Goal: Task Accomplishment & Management: Use online tool/utility

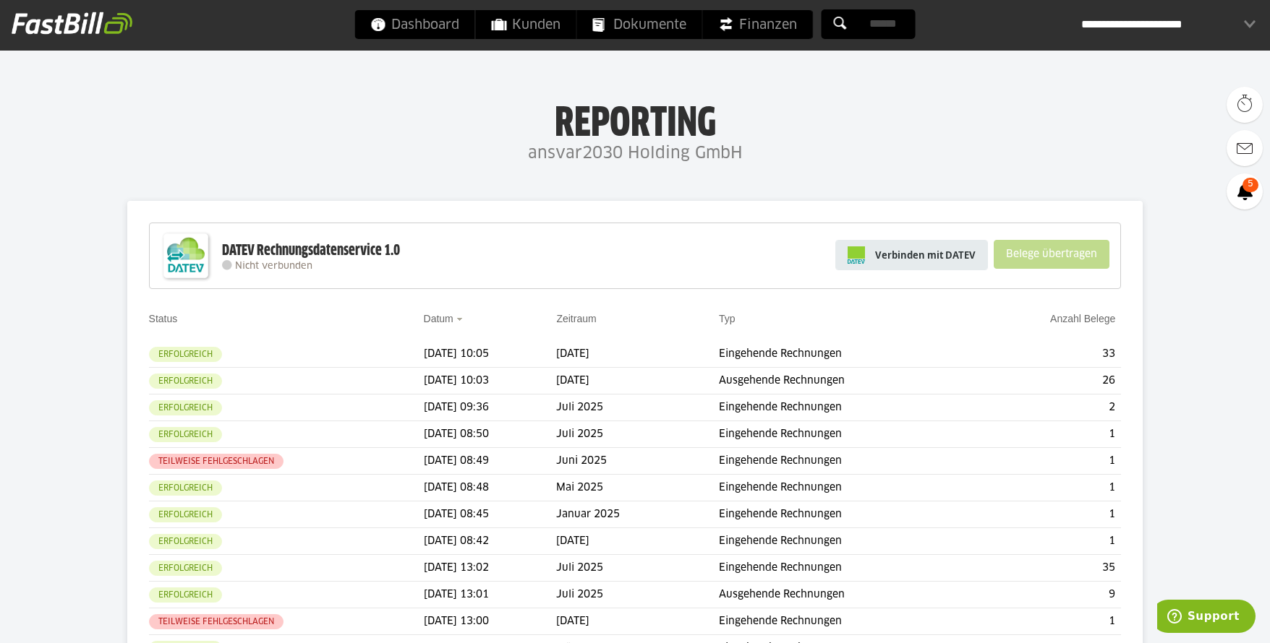
click at [893, 253] on span "Verbinden mit DATEV" at bounding box center [925, 255] width 100 height 14
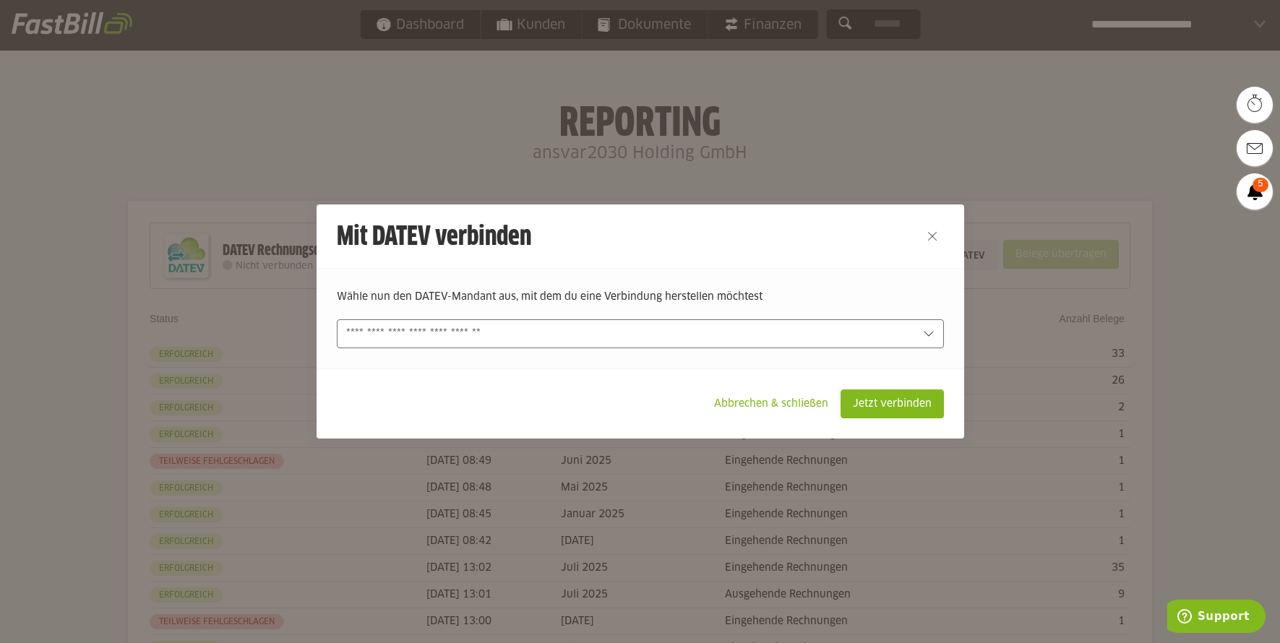
click at [915, 335] on div at bounding box center [640, 334] width 607 height 29
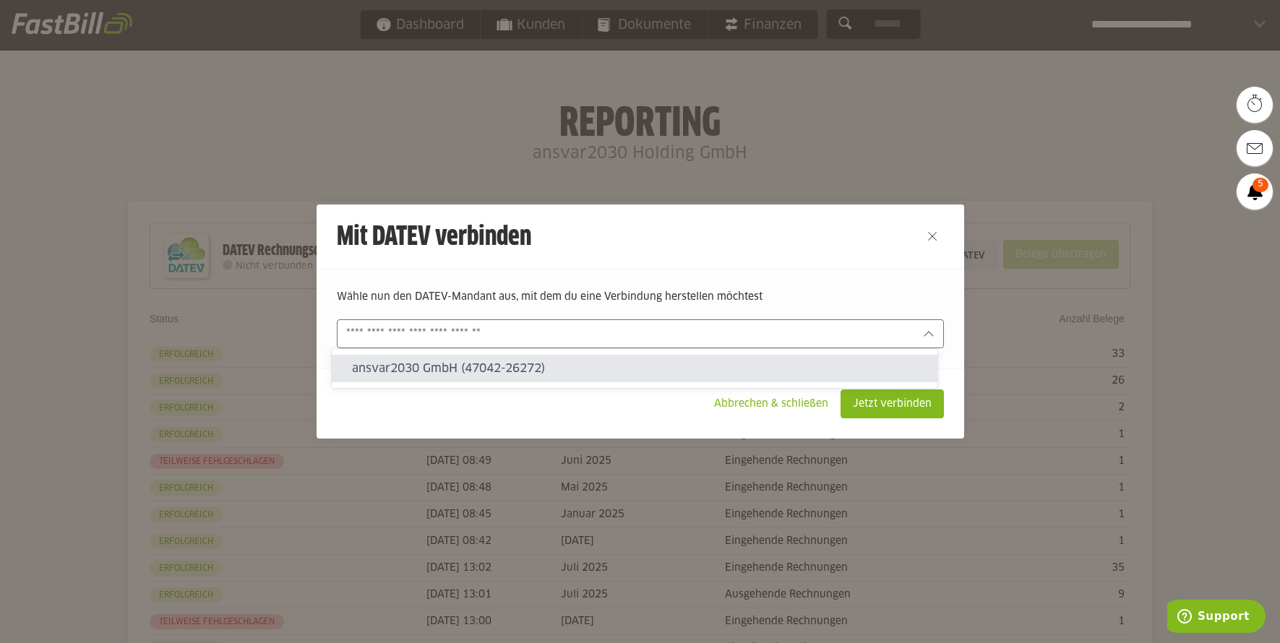
click at [524, 374] on slot "ansvar2030 GmbH (47042-26272)" at bounding box center [639, 369] width 574 height 16
type input "**********"
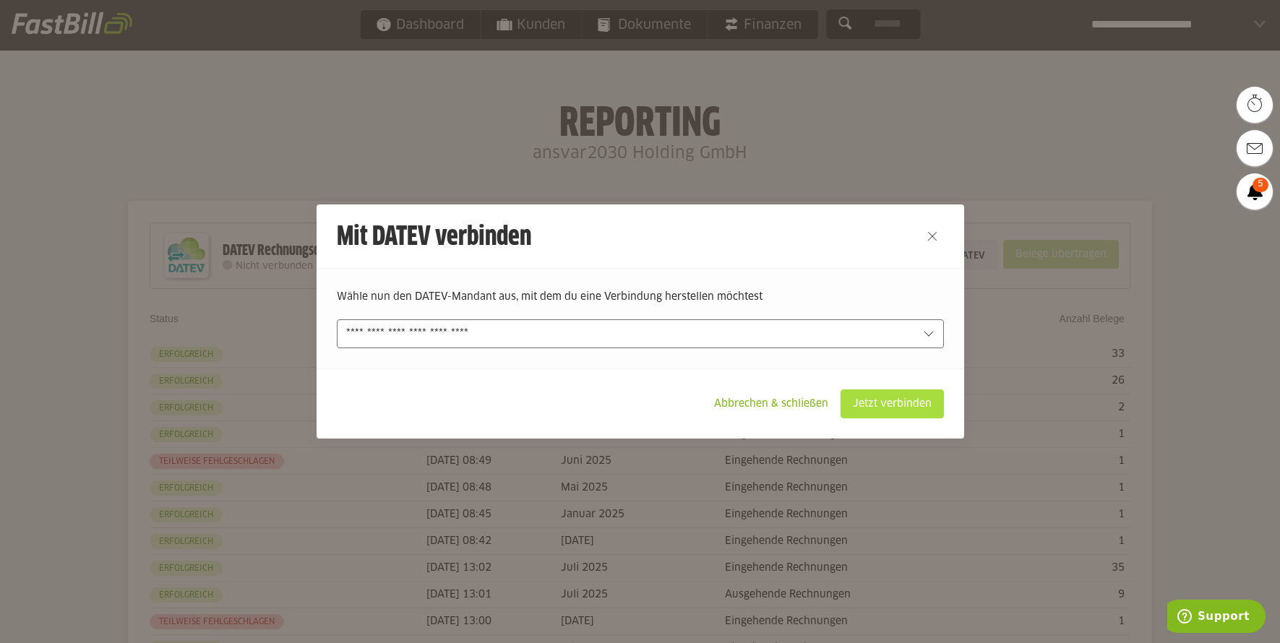
click at [857, 405] on slot "Jetzt verbinden" at bounding box center [893, 403] width 102 height 27
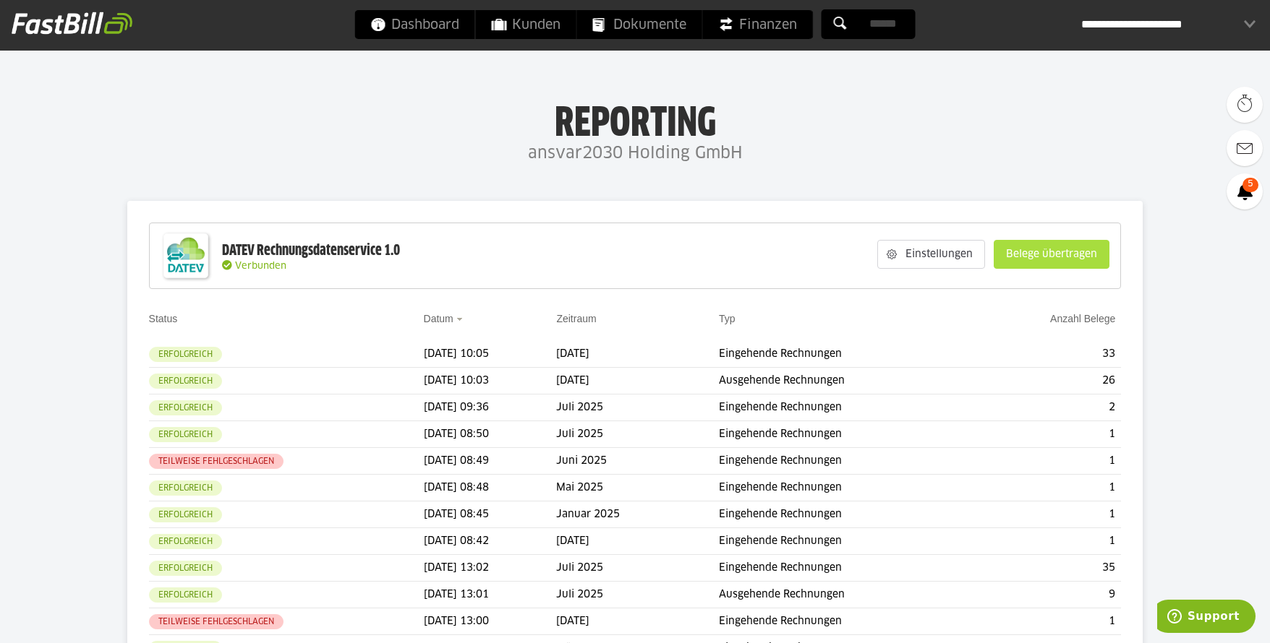
click at [1056, 248] on slot "Belege übertragen" at bounding box center [1051, 254] width 114 height 27
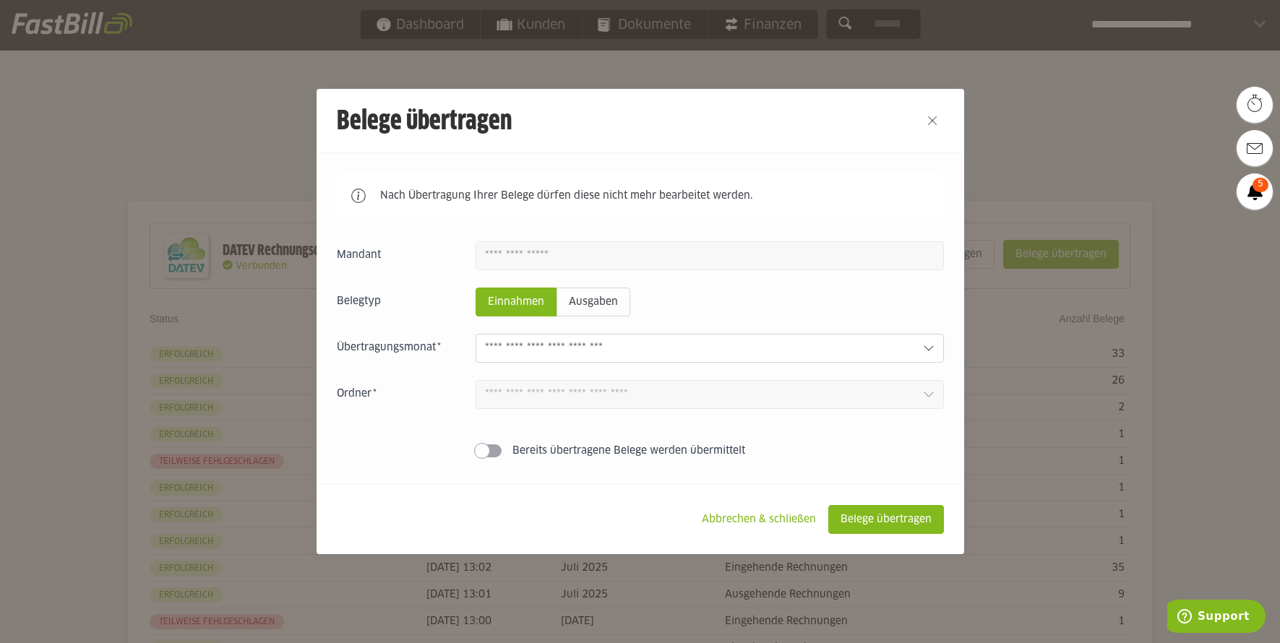
click at [909, 344] on div at bounding box center [710, 348] width 468 height 29
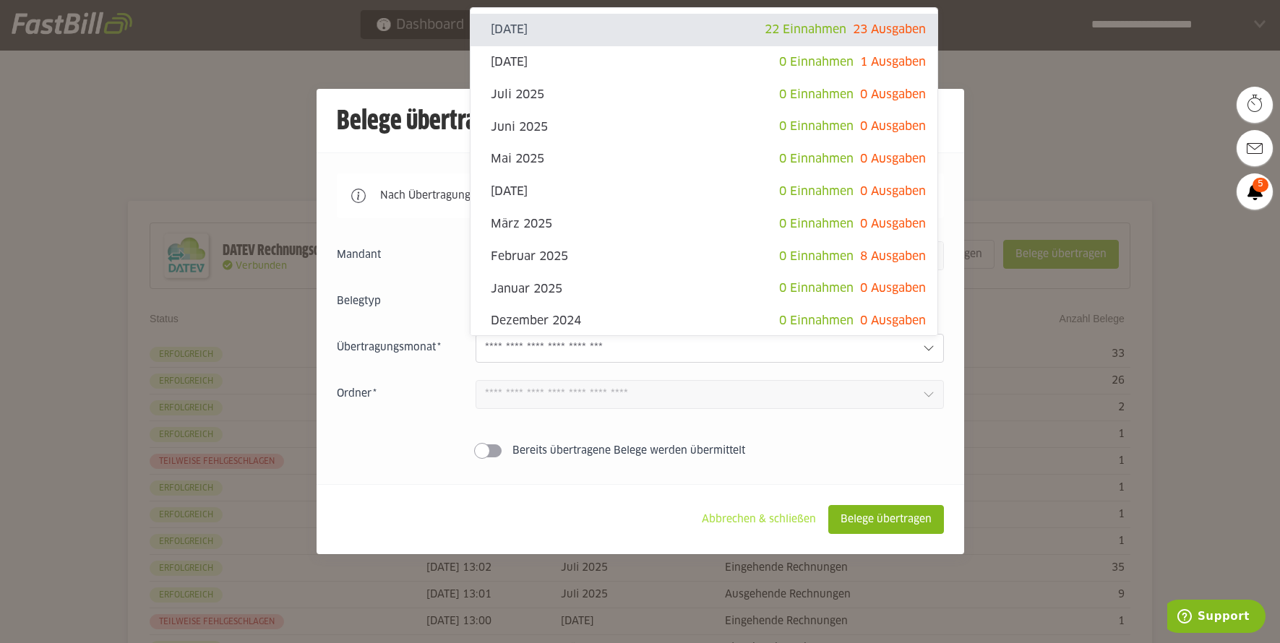
click at [785, 518] on slot "Abbrechen & schließen" at bounding box center [758, 519] width 137 height 27
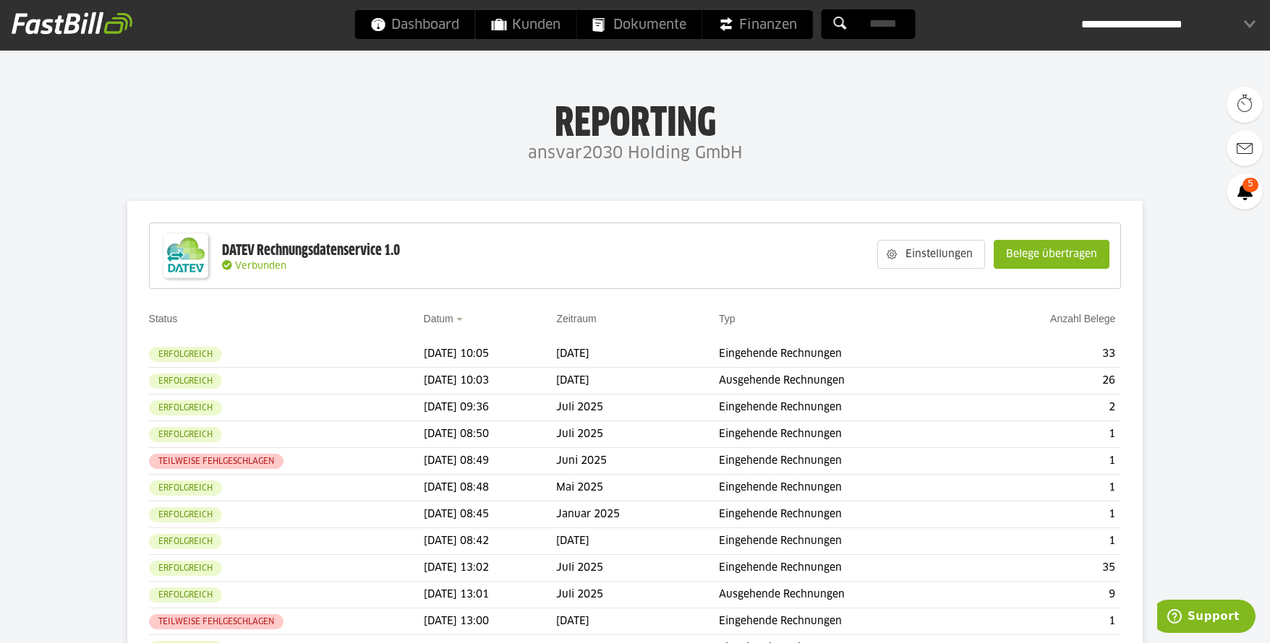
click at [414, 41] on div "Dashboard Kunden Dokumente Finanzen" at bounding box center [635, 26] width 560 height 33
click at [420, 30] on span "Dashboard" at bounding box center [415, 24] width 88 height 29
